Goal: Task Accomplishment & Management: Complete application form

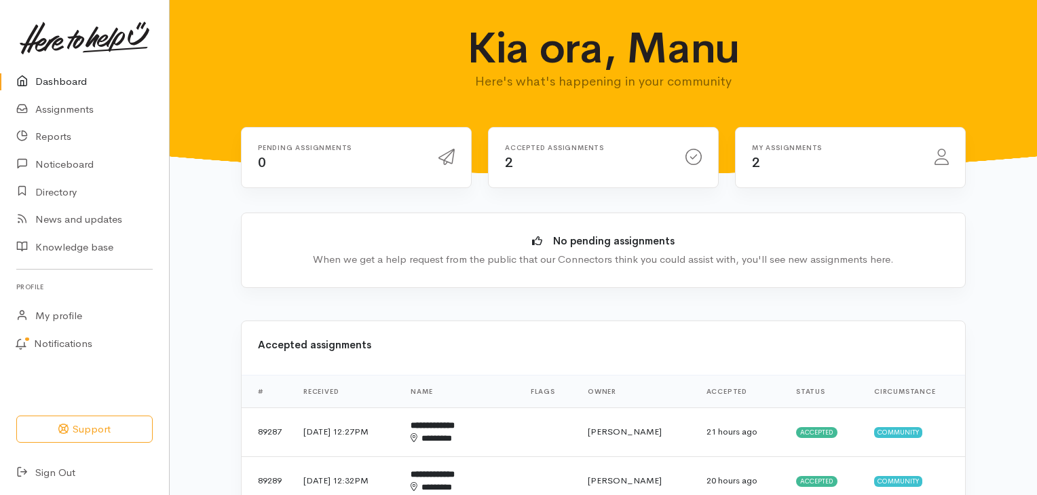
click at [82, 81] on link "Dashboard" at bounding box center [84, 82] width 169 height 28
click at [455, 427] on b "**********" at bounding box center [433, 425] width 44 height 9
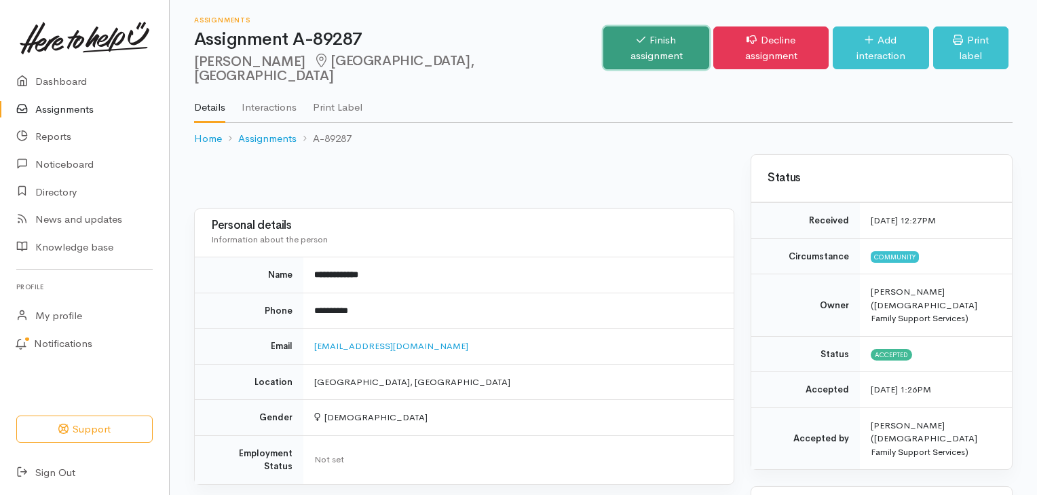
click at [645, 40] on link "Finish assignment" at bounding box center [657, 47] width 107 height 43
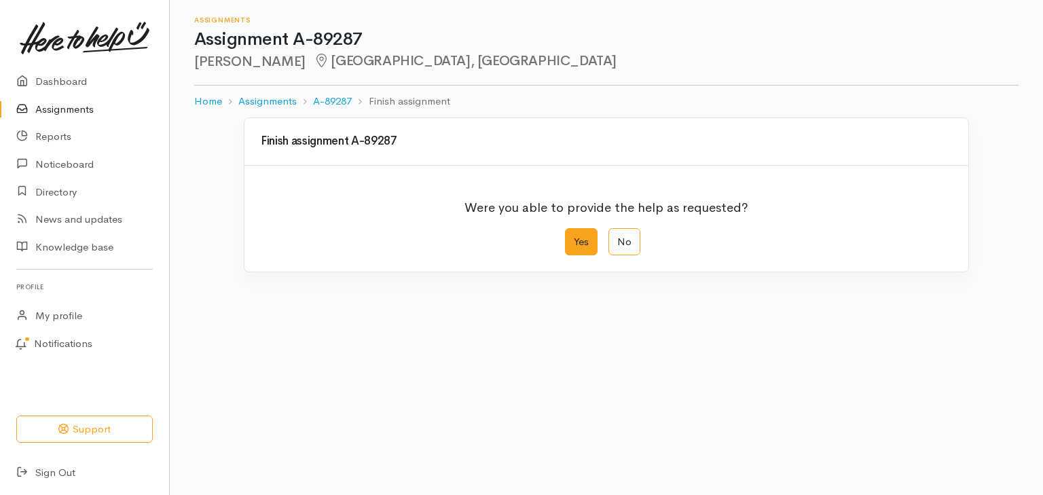
click at [575, 242] on label "Yes" at bounding box center [581, 242] width 33 height 28
click at [574, 237] on input "Yes" at bounding box center [569, 232] width 9 height 9
radio input "true"
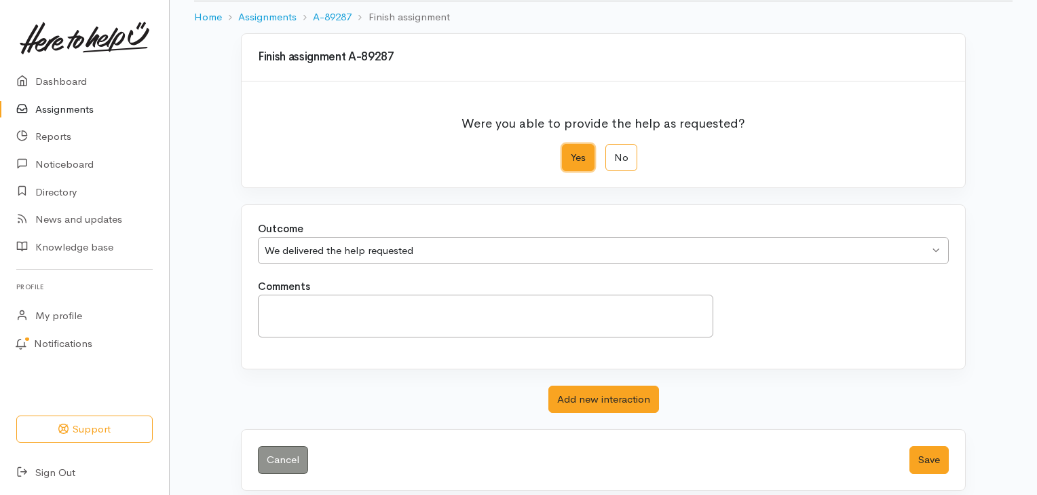
scroll to position [94, 0]
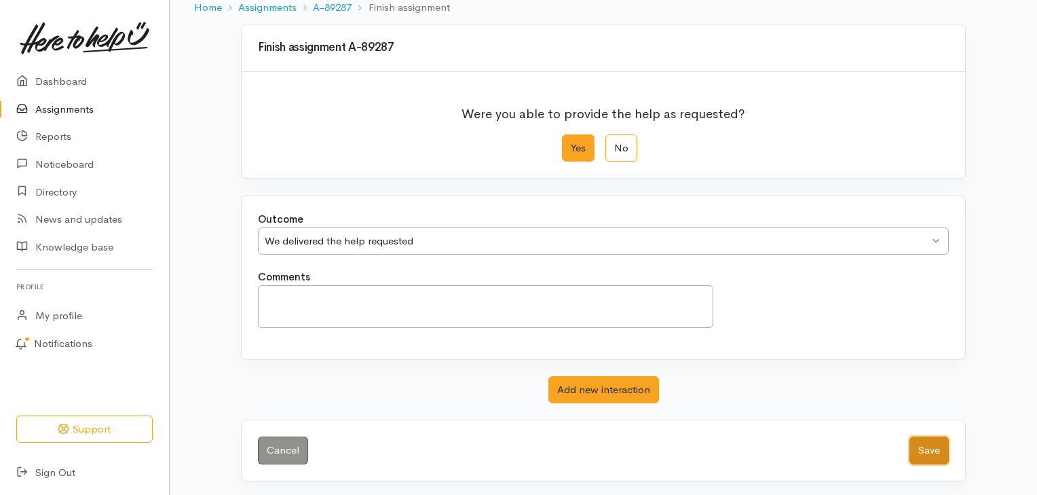
click at [914, 447] on button "Save" at bounding box center [929, 451] width 39 height 28
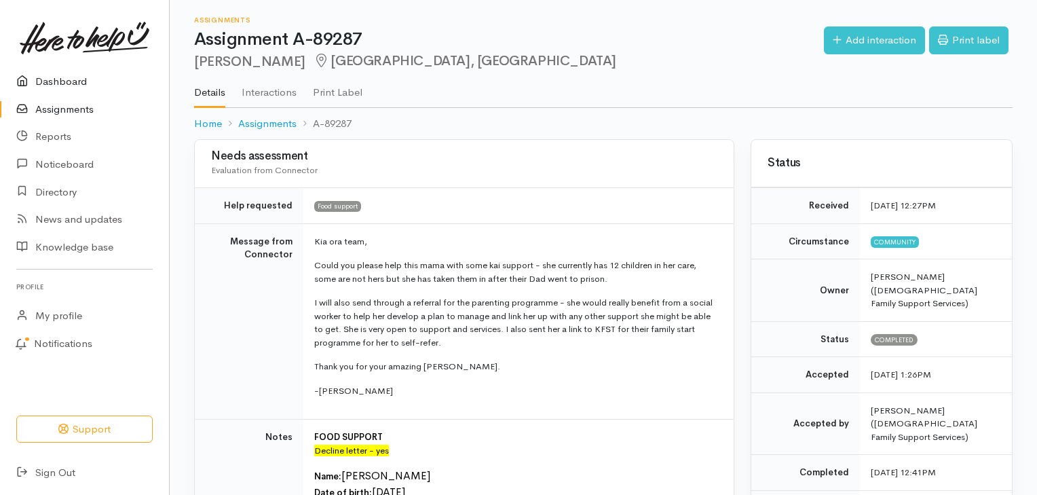
click at [63, 83] on link "Dashboard" at bounding box center [84, 82] width 169 height 28
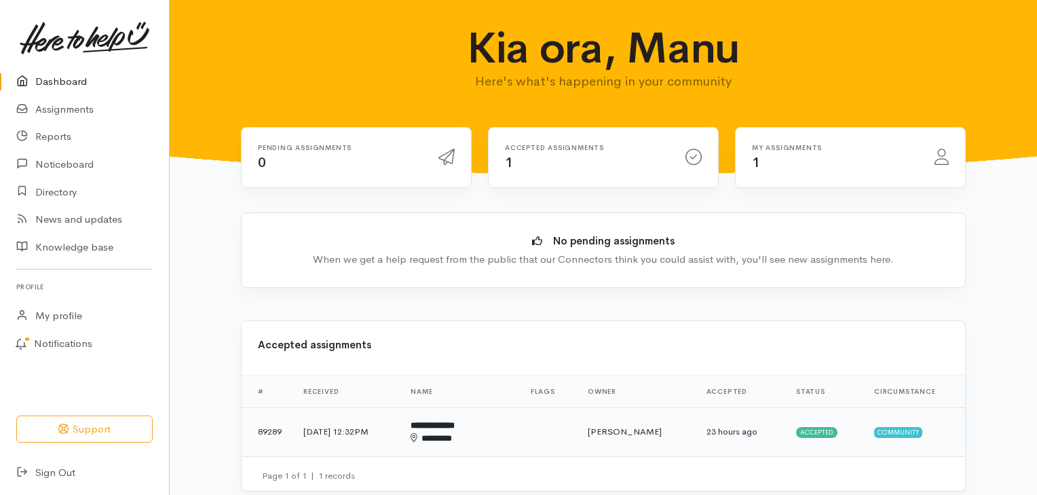
click at [731, 435] on time "23 hours ago" at bounding box center [732, 432] width 51 height 12
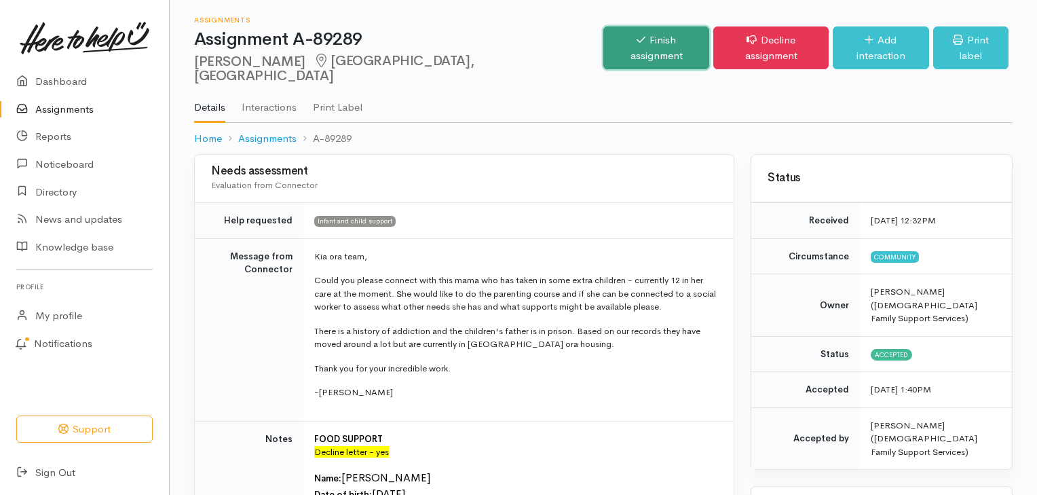
click at [608, 37] on link "Finish assignment" at bounding box center [657, 47] width 107 height 43
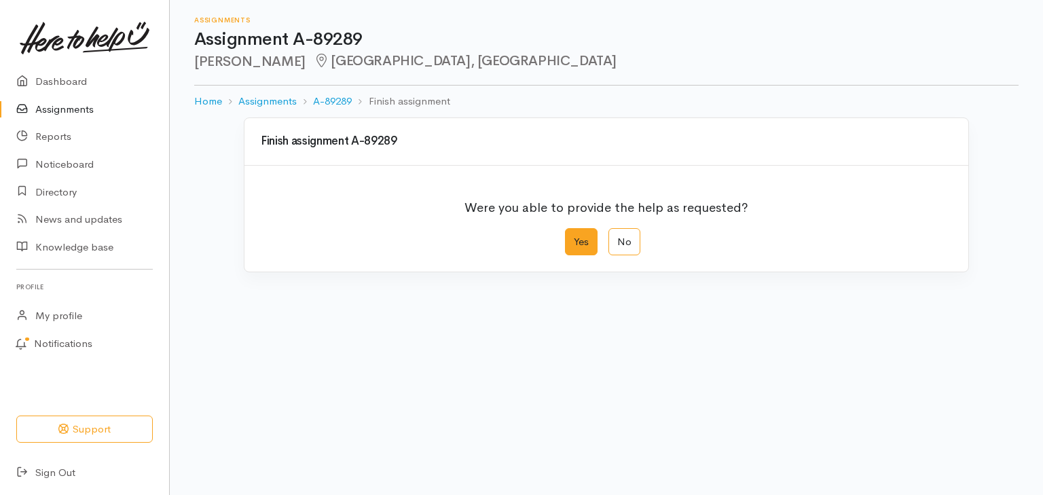
click at [583, 248] on label "Yes" at bounding box center [581, 242] width 33 height 28
click at [574, 237] on input "Yes" at bounding box center [569, 232] width 9 height 9
radio input "true"
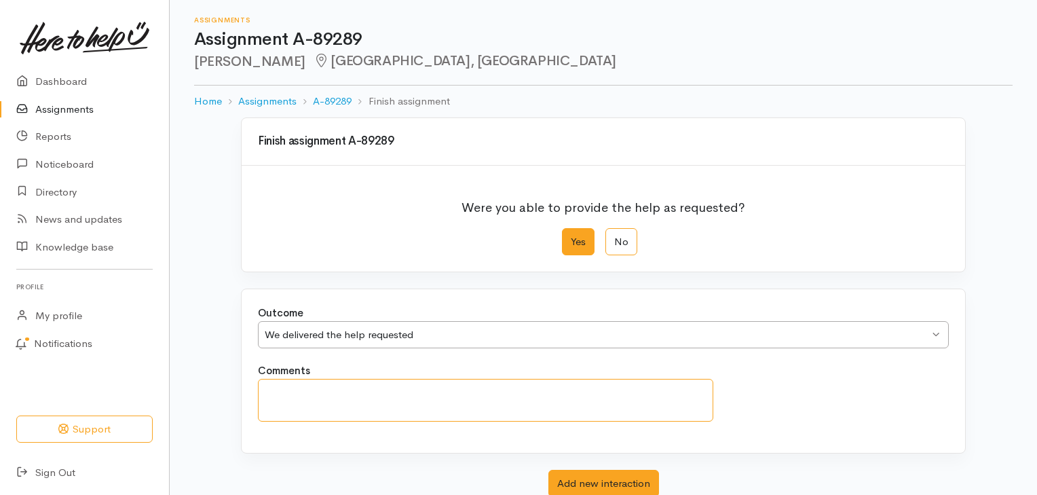
click at [348, 396] on textarea "Comments" at bounding box center [486, 400] width 456 height 43
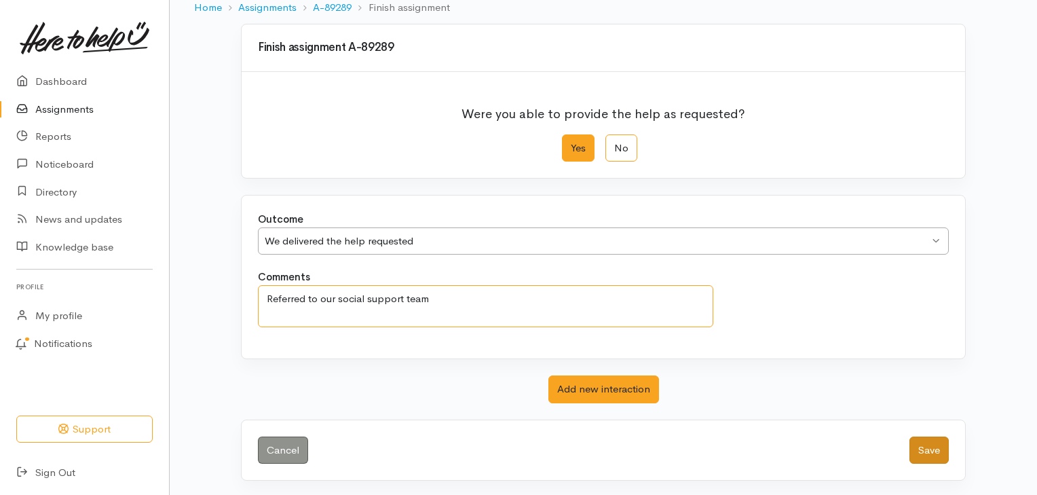
type textarea "Referred to our social support team"
click at [934, 445] on button "Save" at bounding box center [929, 451] width 39 height 28
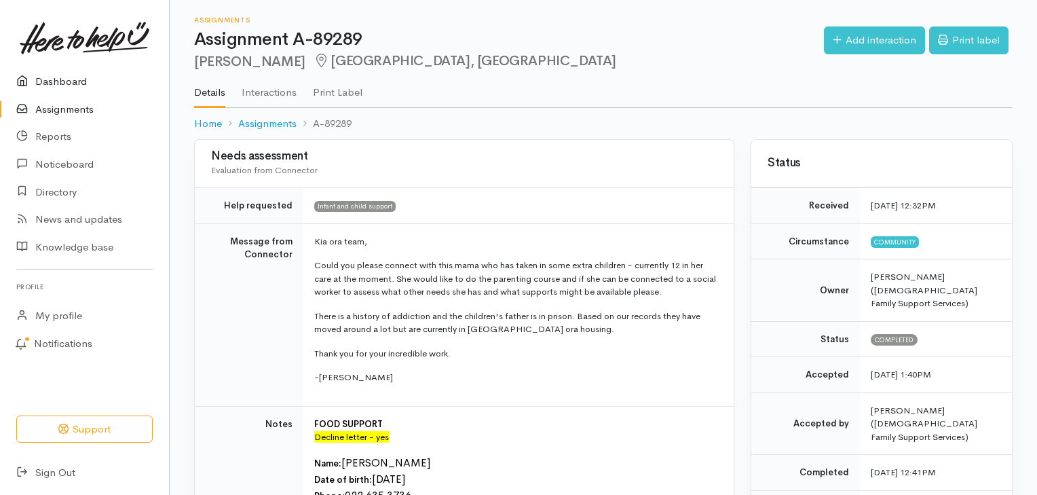
click at [60, 81] on link "Dashboard" at bounding box center [84, 82] width 169 height 28
